Goal: Find specific page/section: Find specific page/section

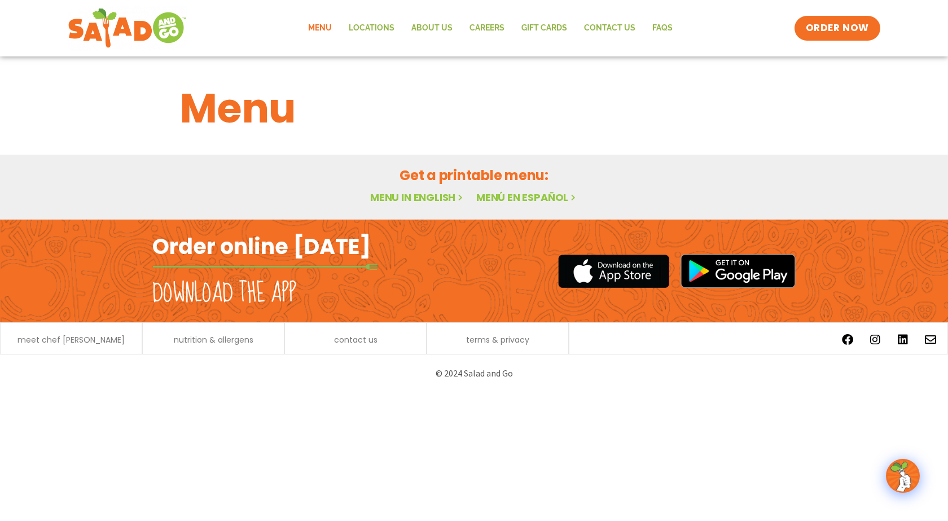
click at [394, 194] on link "Menu in English" at bounding box center [417, 197] width 95 height 14
click at [322, 28] on link "Menu" at bounding box center [320, 28] width 41 height 26
click at [375, 25] on link "Locations" at bounding box center [371, 28] width 63 height 26
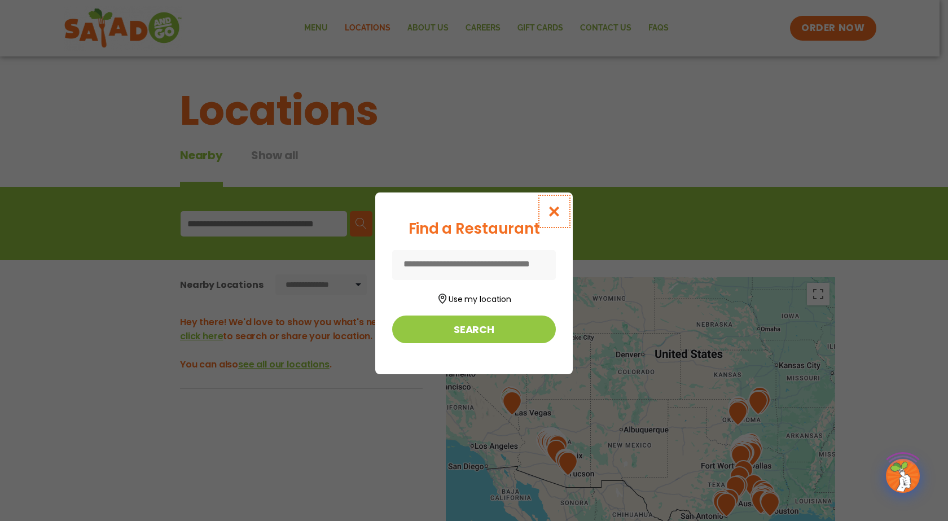
drag, startPoint x: 558, startPoint y: 213, endPoint x: 510, endPoint y: 209, distance: 48.2
click at [558, 213] on icon "Close modal" at bounding box center [554, 211] width 14 height 12
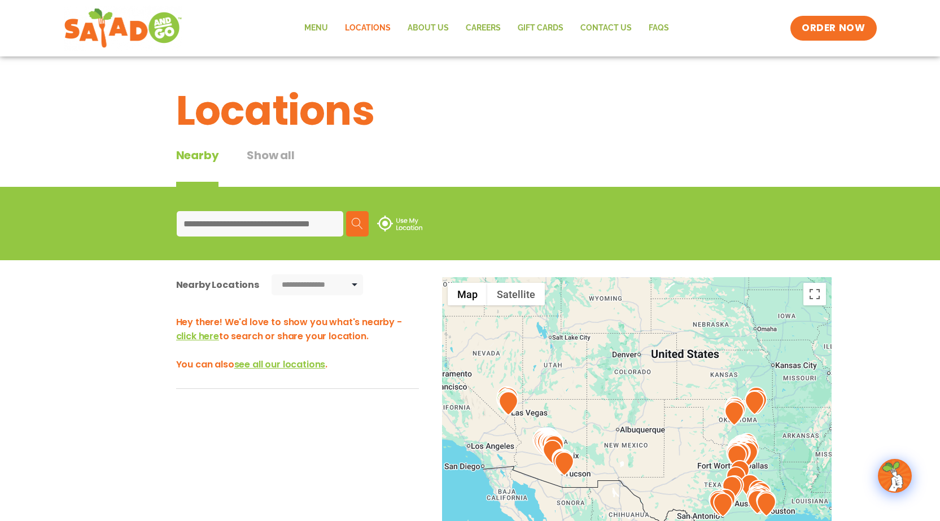
click at [236, 218] on input at bounding box center [260, 223] width 167 height 25
type input "*"
type input "**"
click at [362, 225] on img at bounding box center [357, 223] width 11 height 11
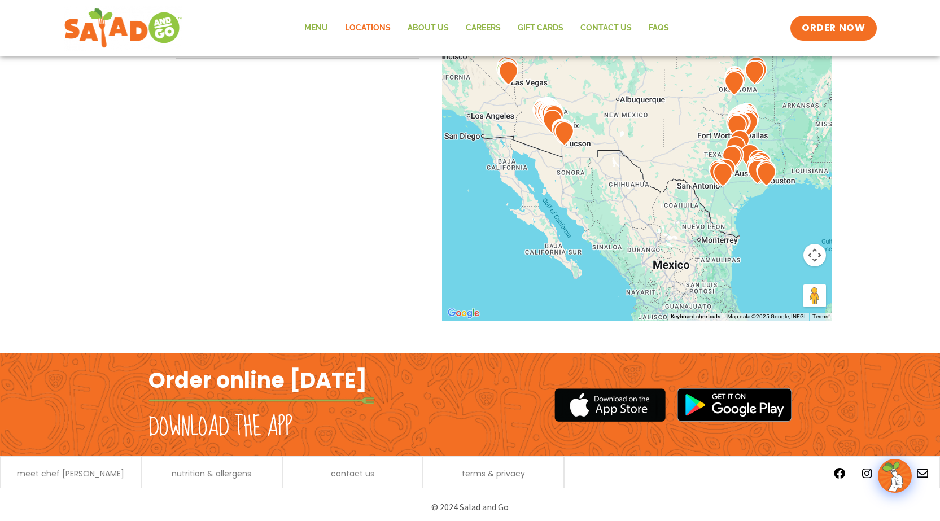
scroll to position [335, 0]
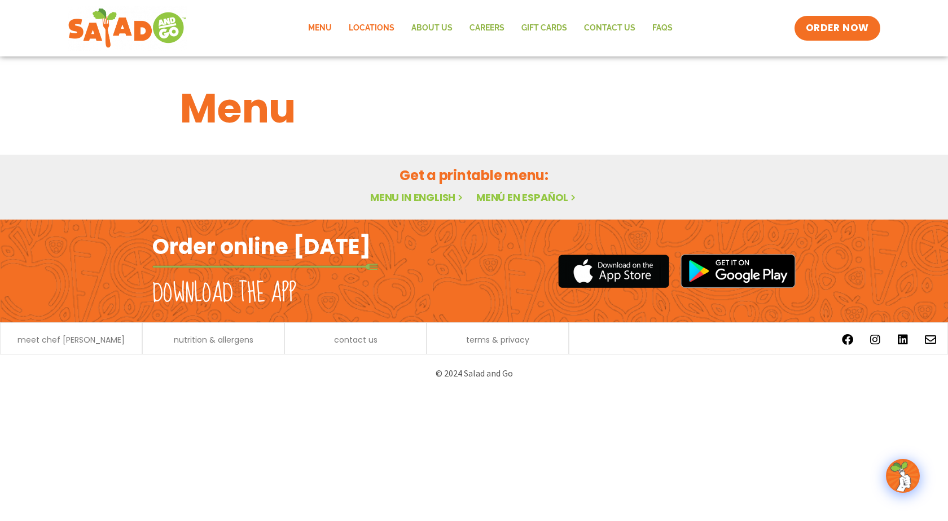
click at [383, 24] on link "Locations" at bounding box center [371, 28] width 63 height 26
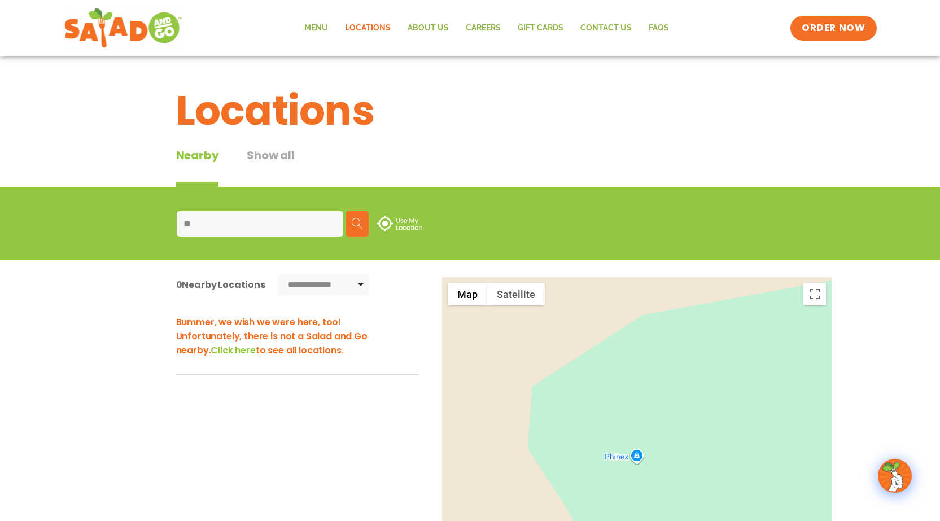
click at [233, 228] on input "**" at bounding box center [260, 223] width 167 height 25
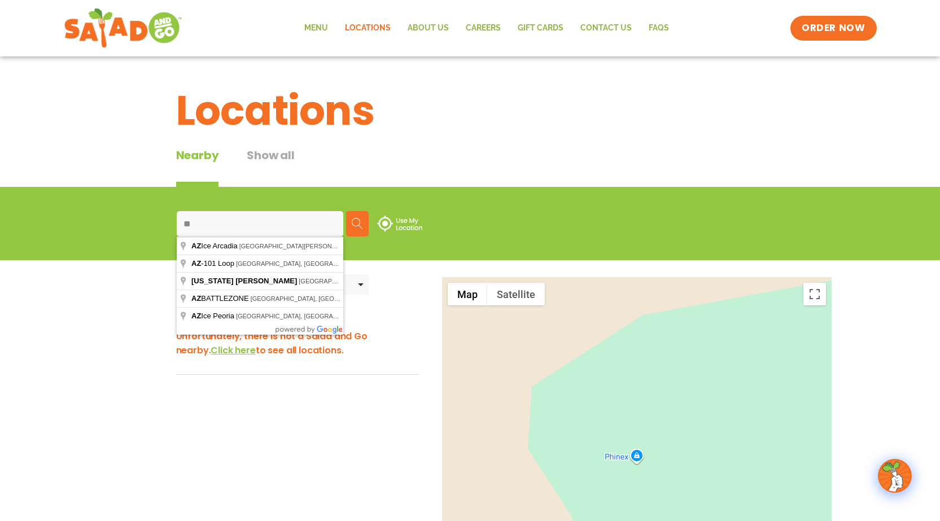
type input "*"
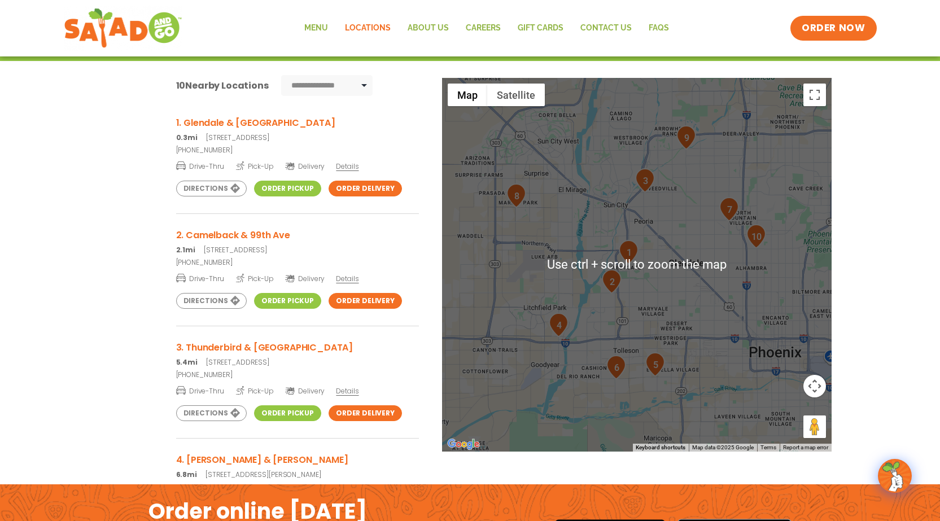
scroll to position [226, 0]
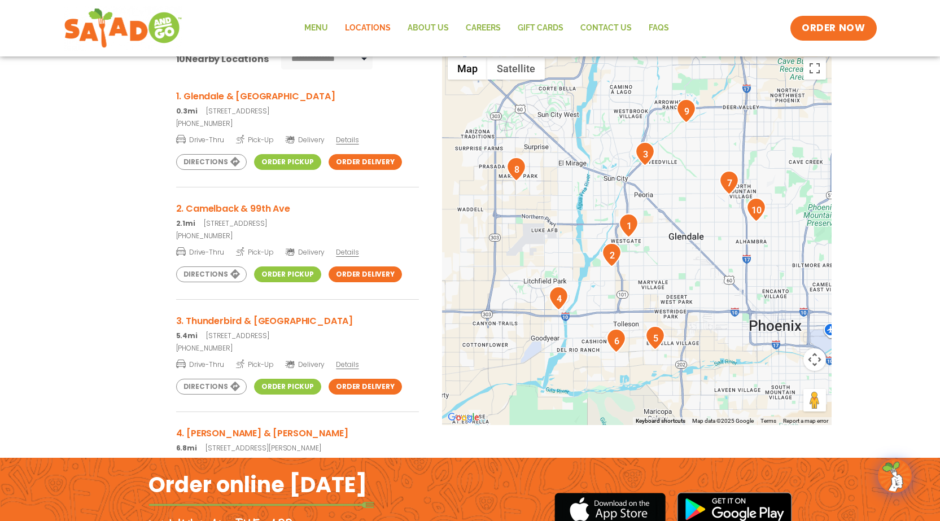
type input "**********"
click at [234, 98] on h3 "1. Glendale & 91st Ave" at bounding box center [297, 96] width 243 height 14
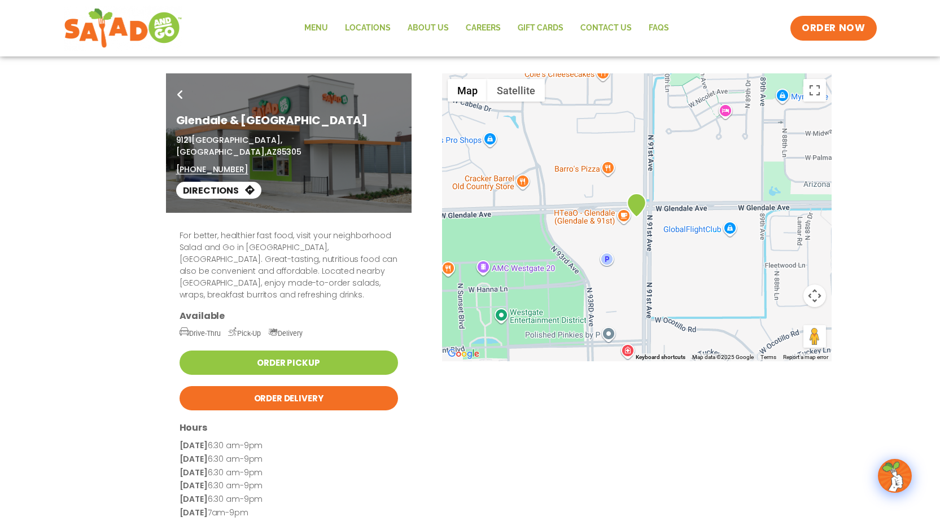
click at [214, 310] on h3 "Available" at bounding box center [288, 316] width 218 height 12
click at [275, 251] on p "For better, healthier fast food, visit your neighborhood Salad and Go in [GEOGR…" at bounding box center [288, 265] width 218 height 71
click at [283, 386] on link "Order Delivery" at bounding box center [288, 398] width 218 height 24
